Goal: Check status: Check status

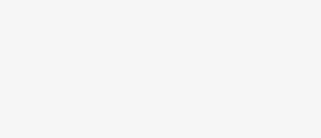
click at [180, 50] on body at bounding box center [160, 69] width 321 height 138
click at [106, 50] on body at bounding box center [160, 69] width 321 height 138
click at [171, 41] on body at bounding box center [160, 69] width 321 height 138
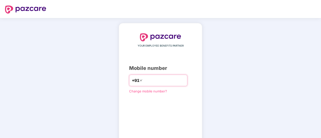
click at [143, 81] on input "number" at bounding box center [163, 81] width 41 height 8
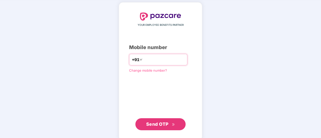
scroll to position [28, 0]
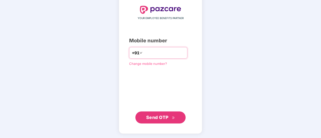
type input "**********"
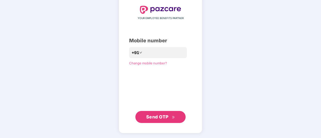
scroll to position [27, 0]
click at [160, 117] on span "Send OTP" at bounding box center [157, 117] width 22 height 5
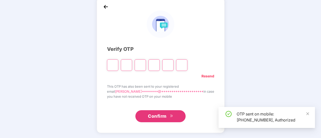
scroll to position [25, 0]
click at [118, 66] on input "Please enter verification code. Digit 1" at bounding box center [112, 66] width 11 height 12
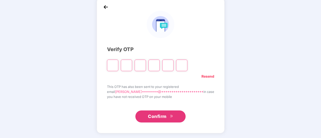
type input "*"
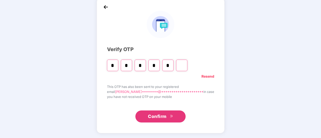
type input "*"
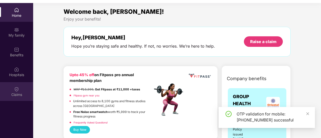
click at [14, 93] on div "Claims" at bounding box center [16, 94] width 33 height 5
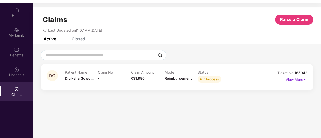
click at [290, 77] on p "View More" at bounding box center [297, 79] width 22 height 7
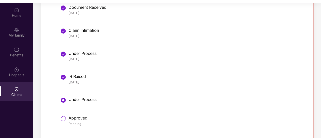
scroll to position [189, 0]
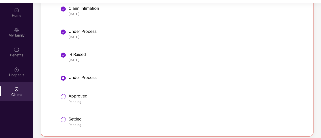
click at [71, 50] on li "Under Process [DATE]" at bounding box center [182, 42] width 240 height 23
click at [71, 55] on div "IR Raised" at bounding box center [186, 54] width 234 height 5
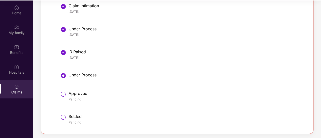
scroll to position [28, 0]
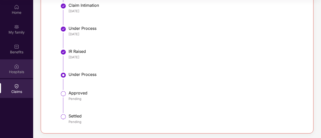
click at [15, 75] on div "Hospitals" at bounding box center [16, 69] width 33 height 19
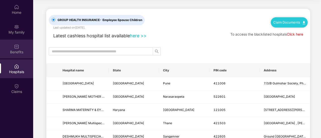
click at [18, 55] on div "Benefits" at bounding box center [16, 49] width 33 height 19
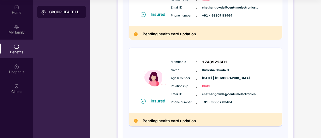
scroll to position [277, 0]
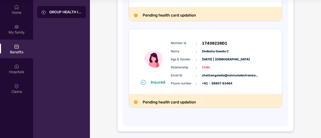
click at [231, 89] on div "Insured Member Id : 17439226D1 Name : [PERSON_NAME] C Age & Gender : [DATE] | […" at bounding box center [205, 61] width 153 height 65
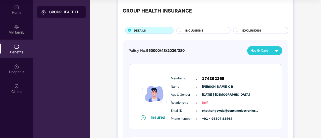
scroll to position [0, 0]
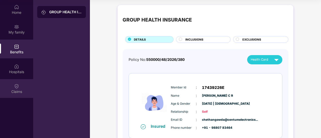
click at [14, 86] on div "Claims" at bounding box center [16, 88] width 33 height 19
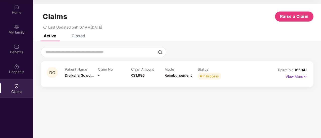
click at [208, 74] on div "In Process" at bounding box center [211, 76] width 16 height 5
click at [294, 75] on p "View More" at bounding box center [297, 76] width 22 height 7
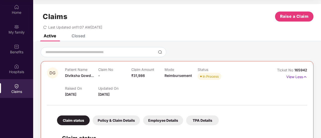
scroll to position [84, 0]
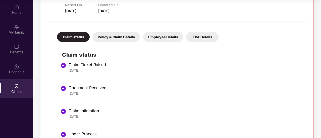
click at [107, 34] on div "Policy & Claim Details" at bounding box center [116, 37] width 47 height 10
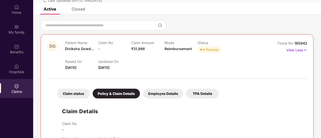
scroll to position [0, 0]
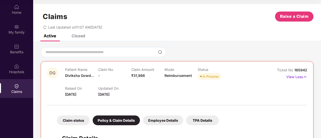
click at [160, 124] on div "Employee Details" at bounding box center [163, 121] width 40 height 10
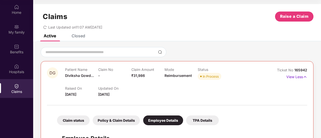
scroll to position [36, 0]
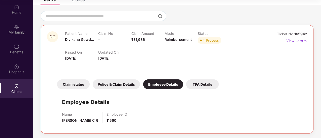
click at [197, 85] on div "TPA Details" at bounding box center [202, 85] width 33 height 10
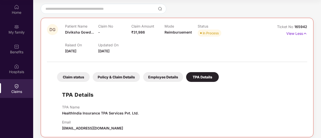
scroll to position [47, 0]
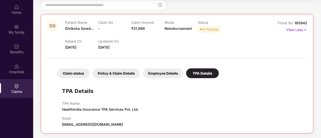
click at [74, 73] on div "Claim status" at bounding box center [73, 74] width 33 height 10
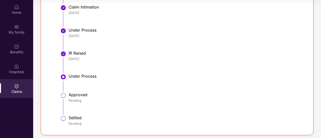
scroll to position [189, 0]
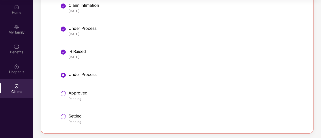
click at [73, 91] on div "Approved" at bounding box center [186, 93] width 234 height 5
click at [63, 75] on img at bounding box center [63, 75] width 6 height 6
click at [71, 58] on div "[DATE]" at bounding box center [186, 57] width 234 height 5
click at [65, 31] on img at bounding box center [63, 29] width 6 height 6
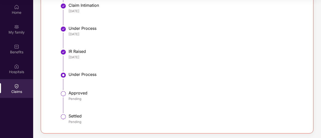
click at [65, 31] on img at bounding box center [63, 29] width 6 height 6
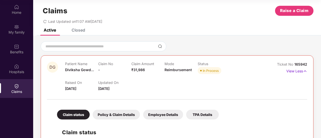
scroll to position [0, 0]
